Goal: Navigation & Orientation: Find specific page/section

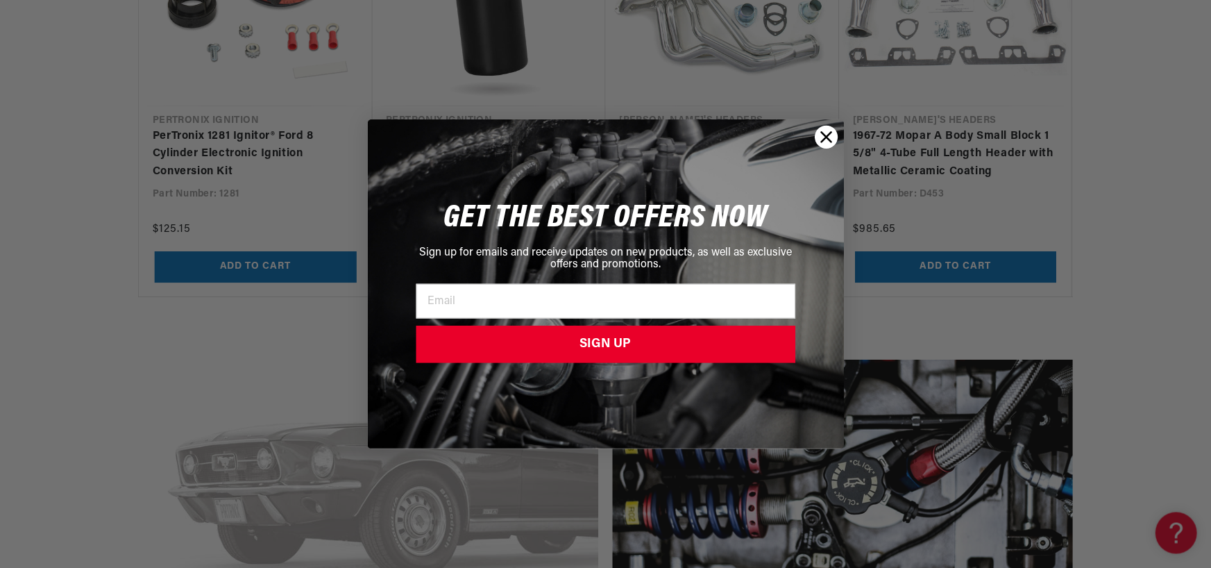
scroll to position [0, 420]
click at [826, 137] on icon "Close dialog" at bounding box center [826, 137] width 10 height 10
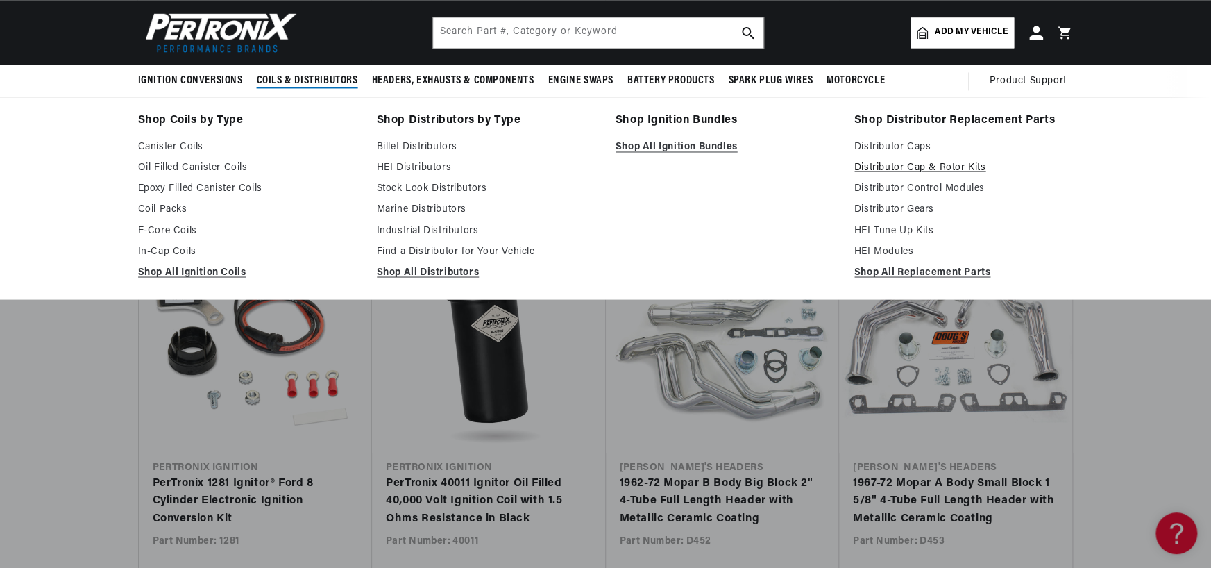
scroll to position [0, 0]
click at [895, 169] on link "Distributor Cap & Rotor Kits" at bounding box center [963, 168] width 219 height 17
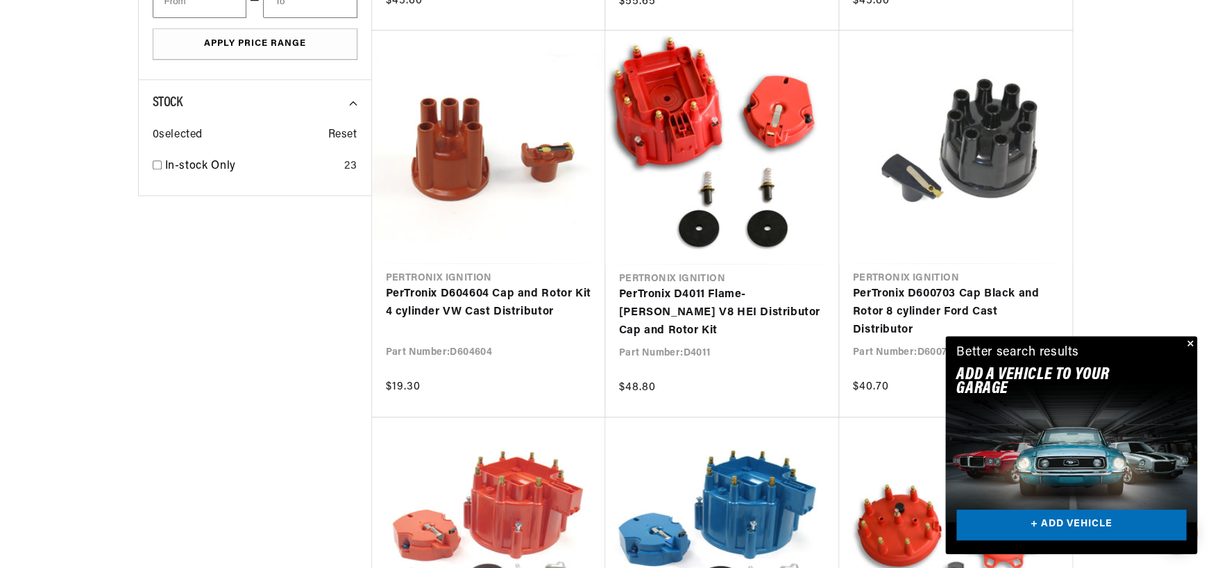
scroll to position [833, 0]
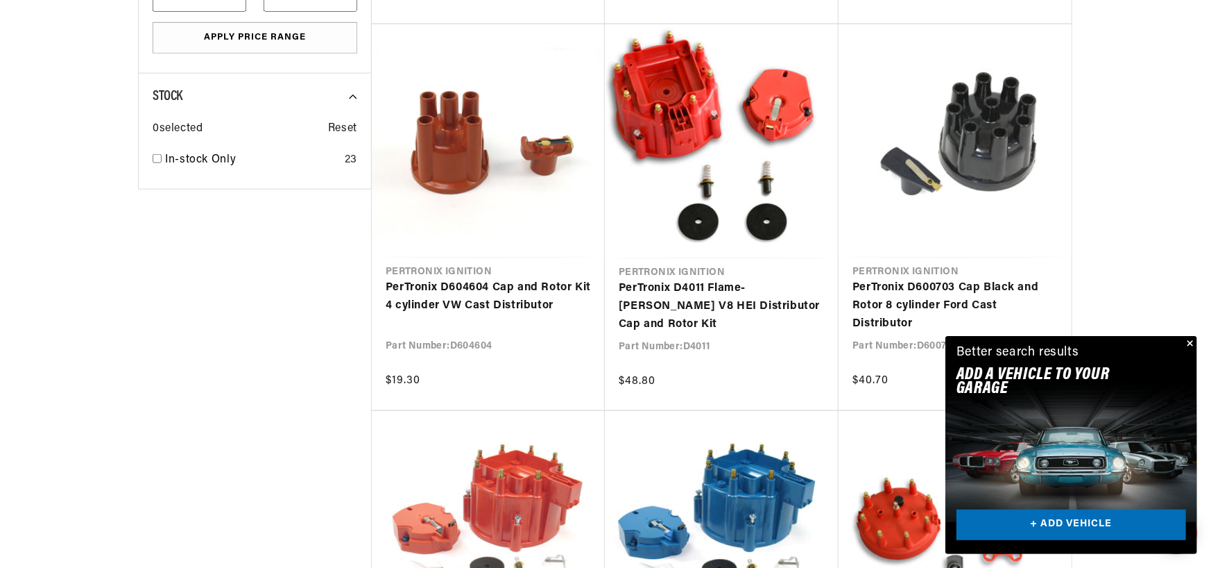
click at [1188, 341] on div "Close dialog FIND THE RIGHT PARTS Take our quick quiz using the button below, a…" at bounding box center [605, 284] width 1211 height 568
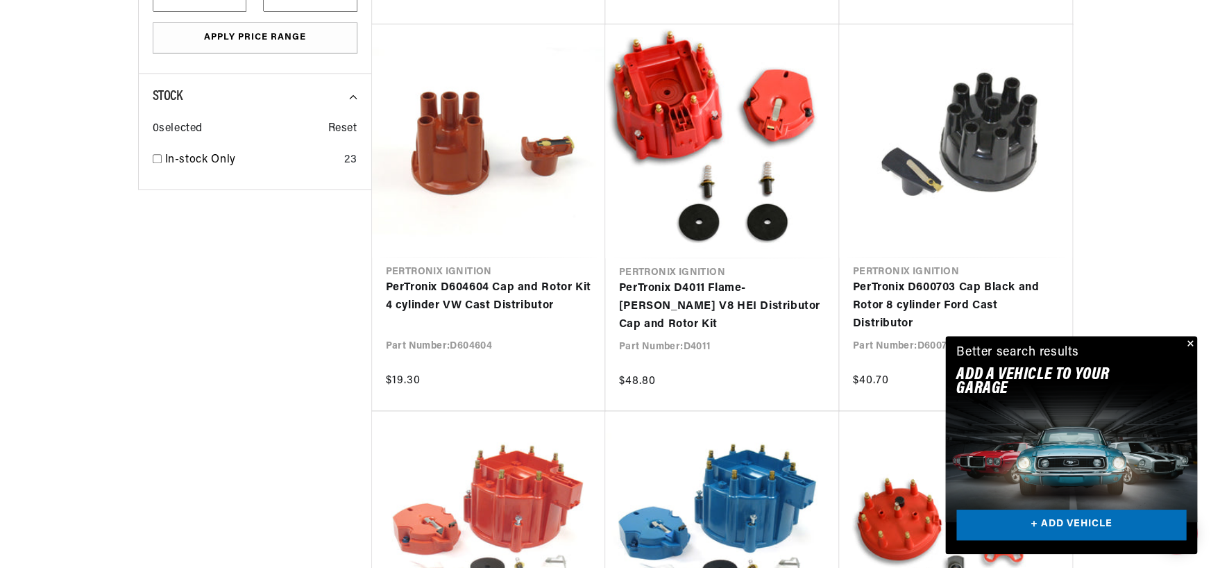
click at [1190, 341] on button "Close" at bounding box center [1188, 344] width 17 height 17
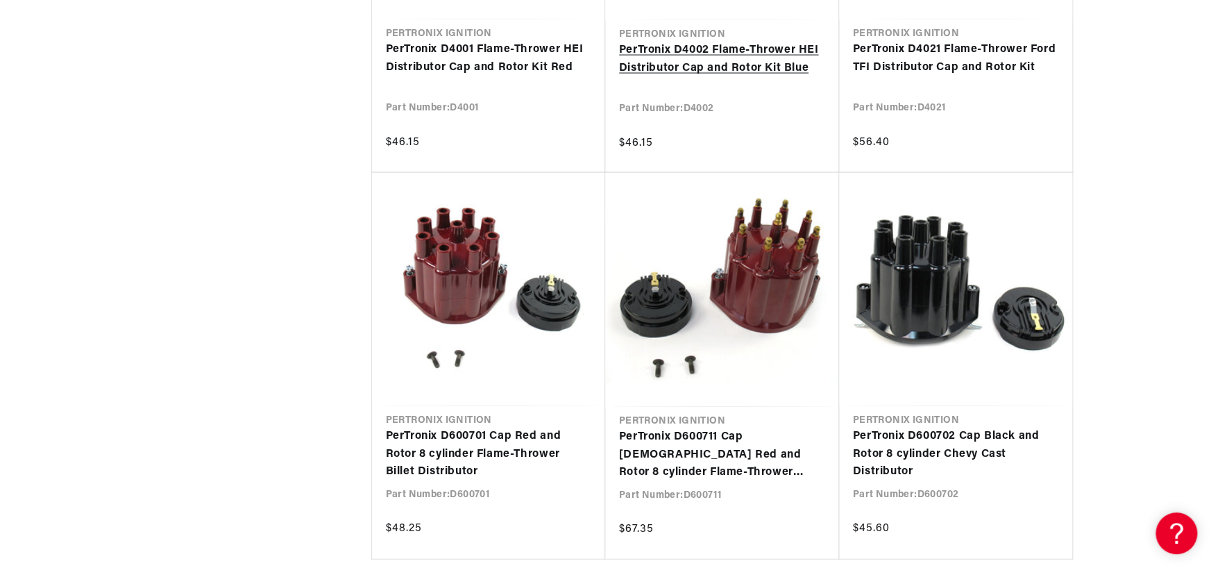
scroll to position [0, 0]
